Goal: Task Accomplishment & Management: Manage account settings

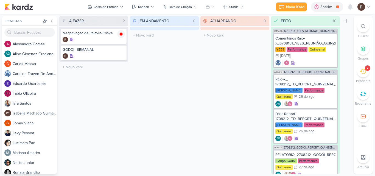
click at [362, 70] on icon at bounding box center [363, 71] width 6 height 6
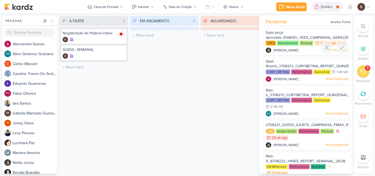
click at [286, 33] on div "Subir peça aprovada_6108051_YEES_CAMPANHA_GERAÇÃO_LEADS" at bounding box center [306, 35] width 83 height 10
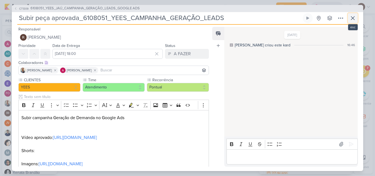
click at [354, 21] on icon at bounding box center [352, 18] width 7 height 7
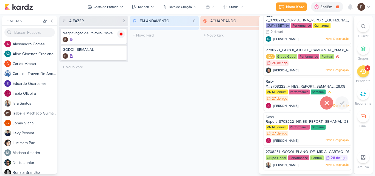
scroll to position [87, 0]
click at [300, 115] on span "Dash Report_8708222_HINES_REPORT_SEMANAL_28.08" at bounding box center [309, 119] width 88 height 9
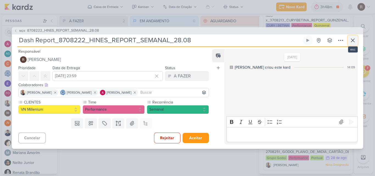
click at [355, 40] on icon at bounding box center [352, 40] width 7 height 7
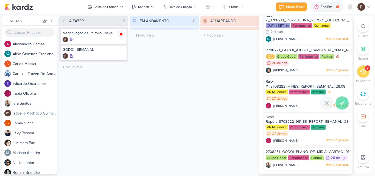
click at [342, 100] on icon at bounding box center [341, 103] width 7 height 7
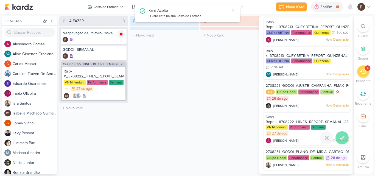
click at [340, 134] on icon at bounding box center [341, 137] width 7 height 7
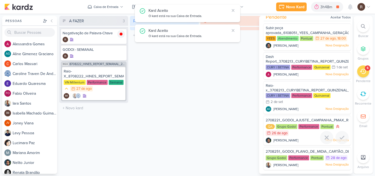
scroll to position [17, 0]
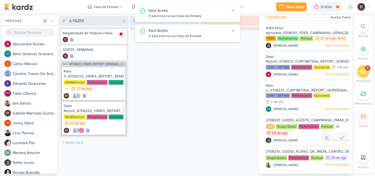
click at [304, 124] on div "Performance" at bounding box center [308, 126] width 21 height 5
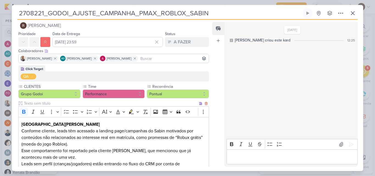
scroll to position [0, 0]
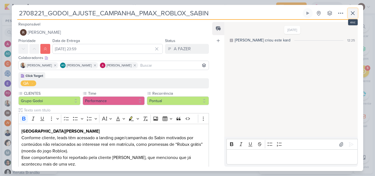
click at [353, 14] on icon at bounding box center [352, 13] width 7 height 7
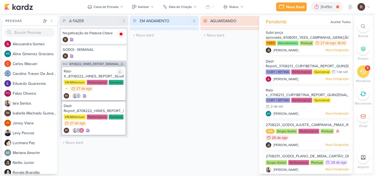
click at [103, 89] on div "VN Millenium Performance Semanal 27/8 [DATE]" at bounding box center [94, 86] width 60 height 12
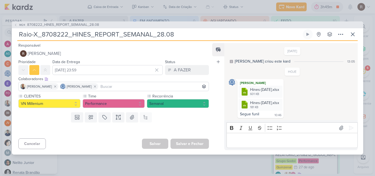
click at [249, 137] on p "Editor editing area: main" at bounding box center [291, 140] width 125 height 7
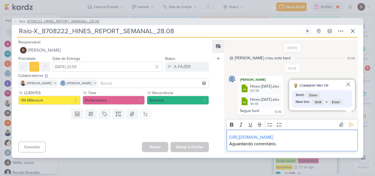
click at [95, 19] on span "8708222_HINES_REPORT_SEMANAL_28.08" at bounding box center [63, 21] width 72 height 5
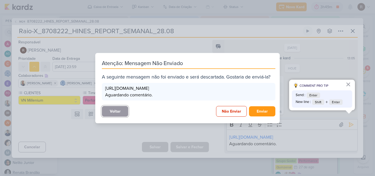
click at [116, 116] on button "Voltar" at bounding box center [115, 111] width 26 height 11
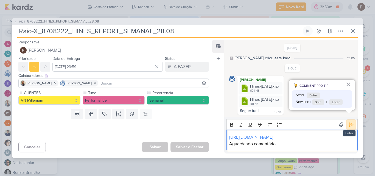
click at [349, 122] on icon at bounding box center [351, 124] width 4 height 4
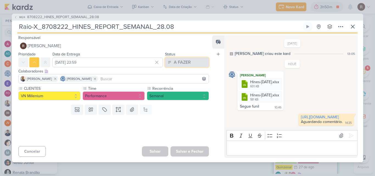
click at [195, 60] on button "A FAZER" at bounding box center [187, 62] width 44 height 10
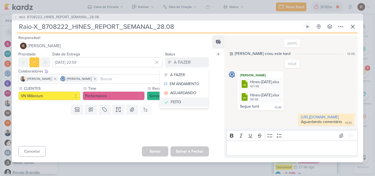
click at [182, 97] on button "FEITO" at bounding box center [184, 101] width 49 height 9
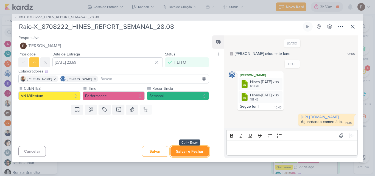
click at [186, 154] on button "Salvar e Fechar" at bounding box center [189, 151] width 38 height 10
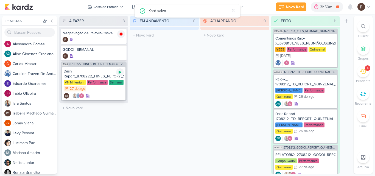
click at [117, 75] on div at bounding box center [120, 72] width 8 height 8
click at [105, 80] on div "Dash Report_8708222_HINES_REPORT_SEMANAL_28.08 VN Millenium Performance Semanal…" at bounding box center [93, 83] width 63 height 33
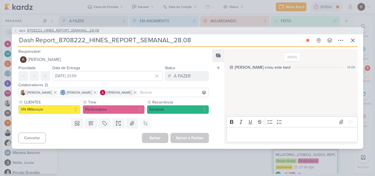
click at [88, 31] on span "8708222_HINES_REPORT_SEMANAL_28.08" at bounding box center [63, 30] width 72 height 5
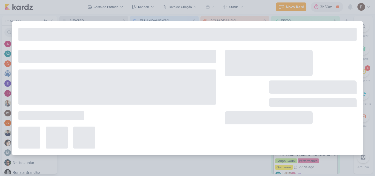
type input "8708222_HINES_REPORT_SEMANAL_28.08"
type input "[DATE] 18:00"
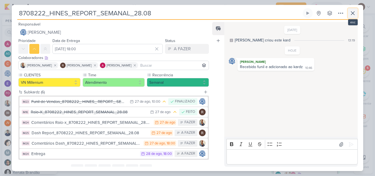
click at [353, 14] on icon at bounding box center [352, 13] width 3 height 3
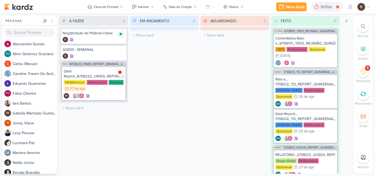
click at [123, 33] on div at bounding box center [121, 34] width 8 height 8
click at [367, 70] on div "5" at bounding box center [367, 68] width 2 height 4
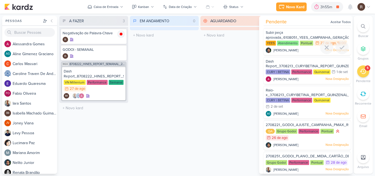
click at [282, 45] on div "Atendimento" at bounding box center [288, 43] width 22 height 5
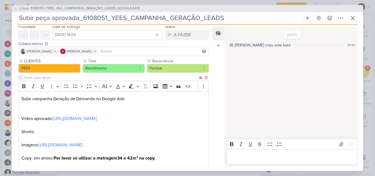
scroll to position [27, 0]
